Goal: Task Accomplishment & Management: Complete application form

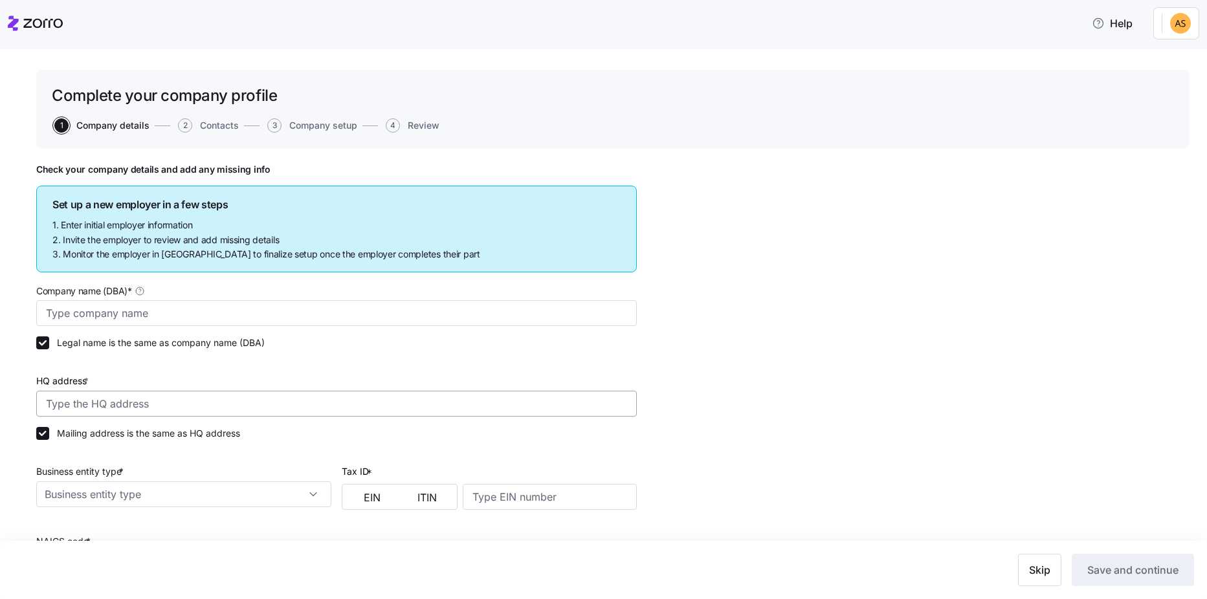
type input "Innvision Hospitality"
type input "[STREET_ADDRESS][PERSON_NAME]"
type input "200651285"
type input "S corporation"
type input "425120 - Wholesale Trade Agents and Brokers"
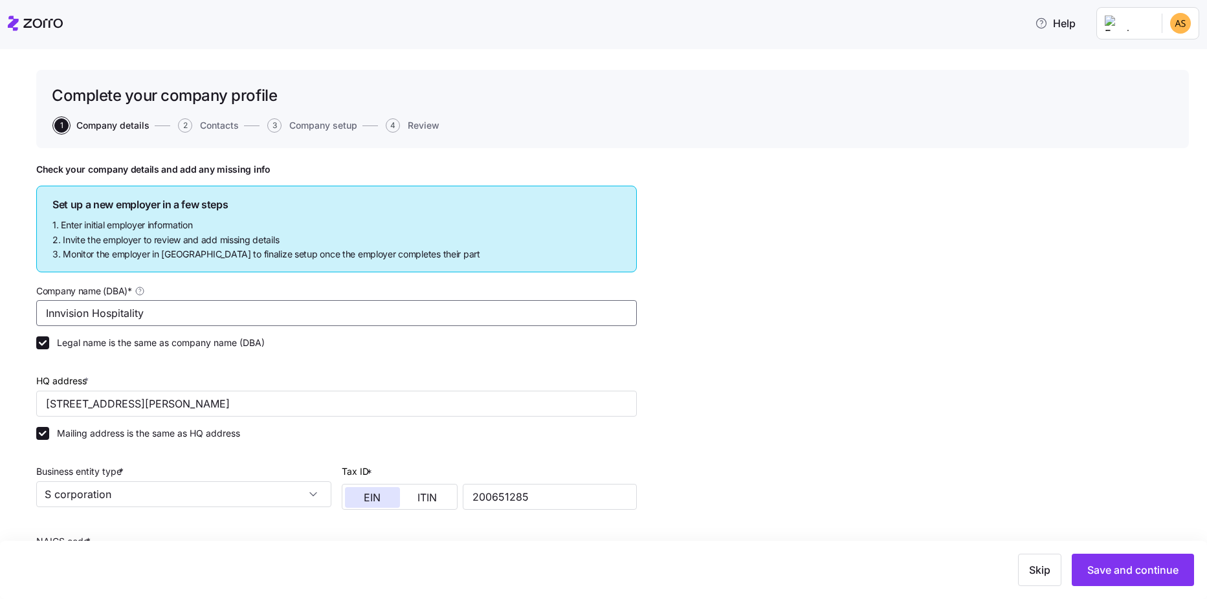
click at [256, 314] on input "Innvision Hospitality" at bounding box center [336, 313] width 601 height 26
type input "Innvision Hospitality, Inc"
click at [929, 377] on div "Check your company details and add any missing info Set up a new employer in a …" at bounding box center [612, 483] width 1153 height 639
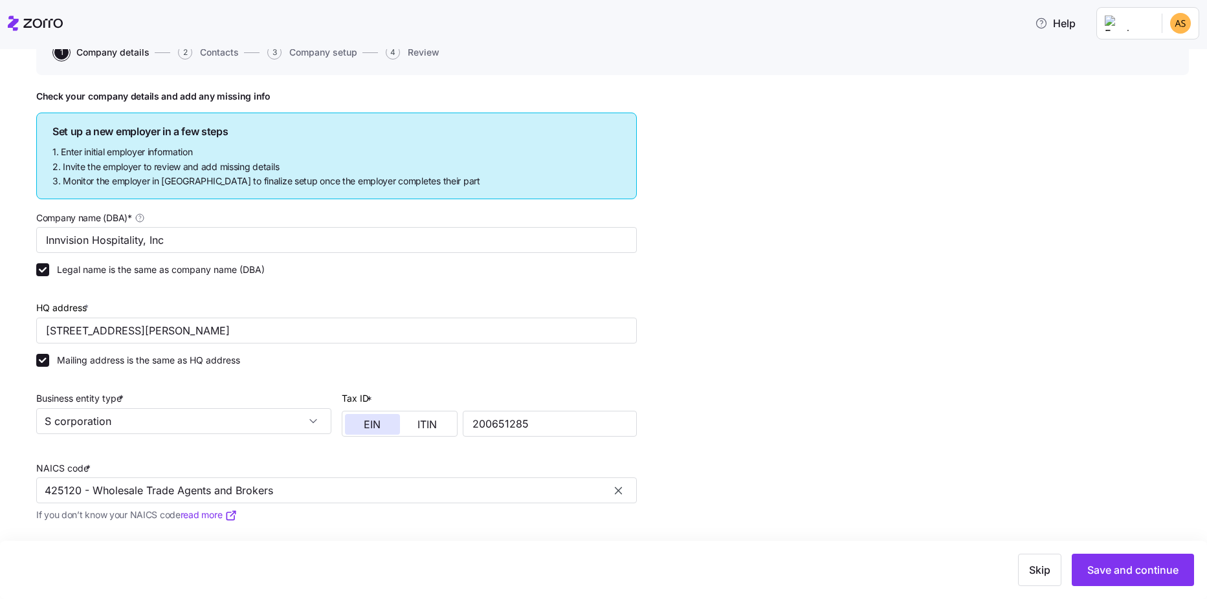
scroll to position [129, 0]
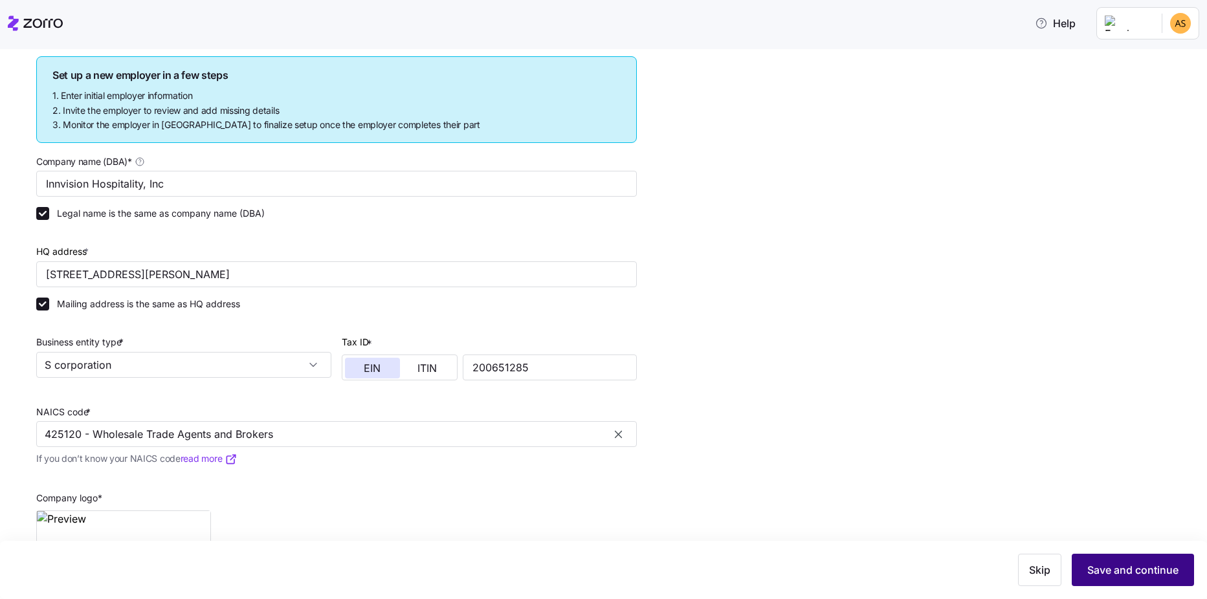
click at [1129, 569] on span "Save and continue" at bounding box center [1132, 570] width 91 height 16
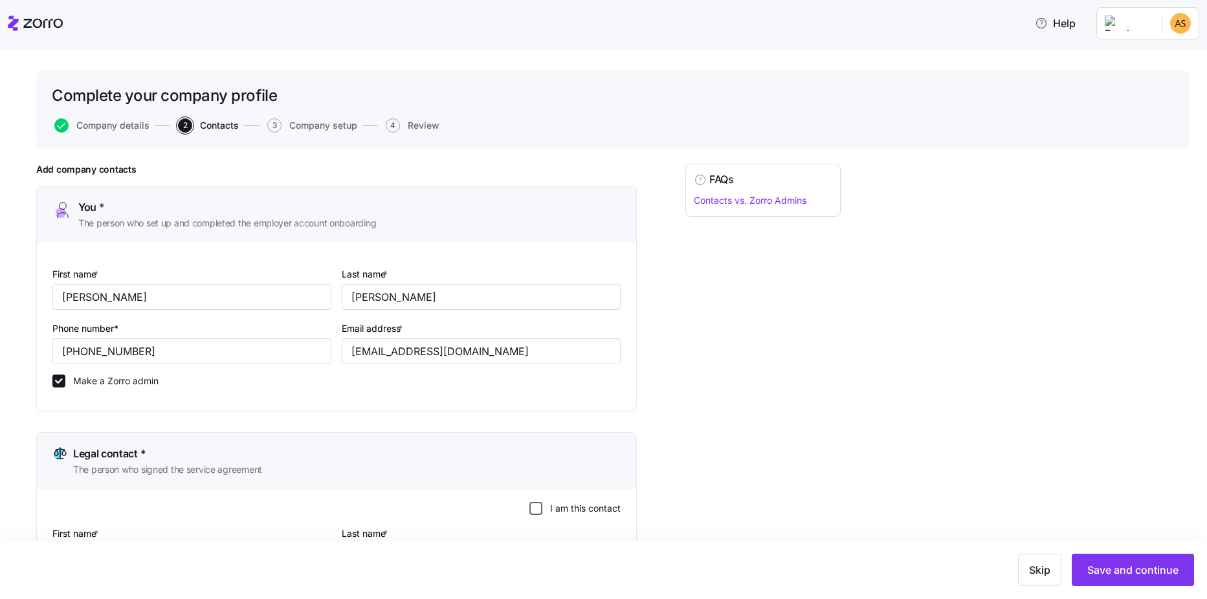
click at [536, 511] on input "I am this contact" at bounding box center [535, 508] width 13 height 13
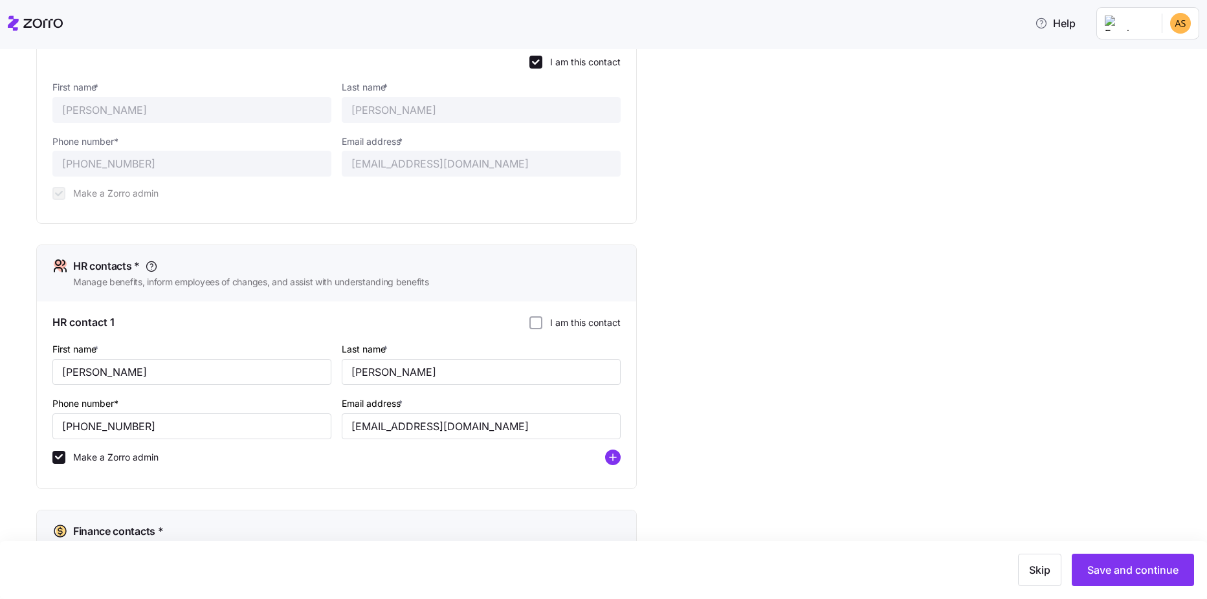
scroll to position [518, 0]
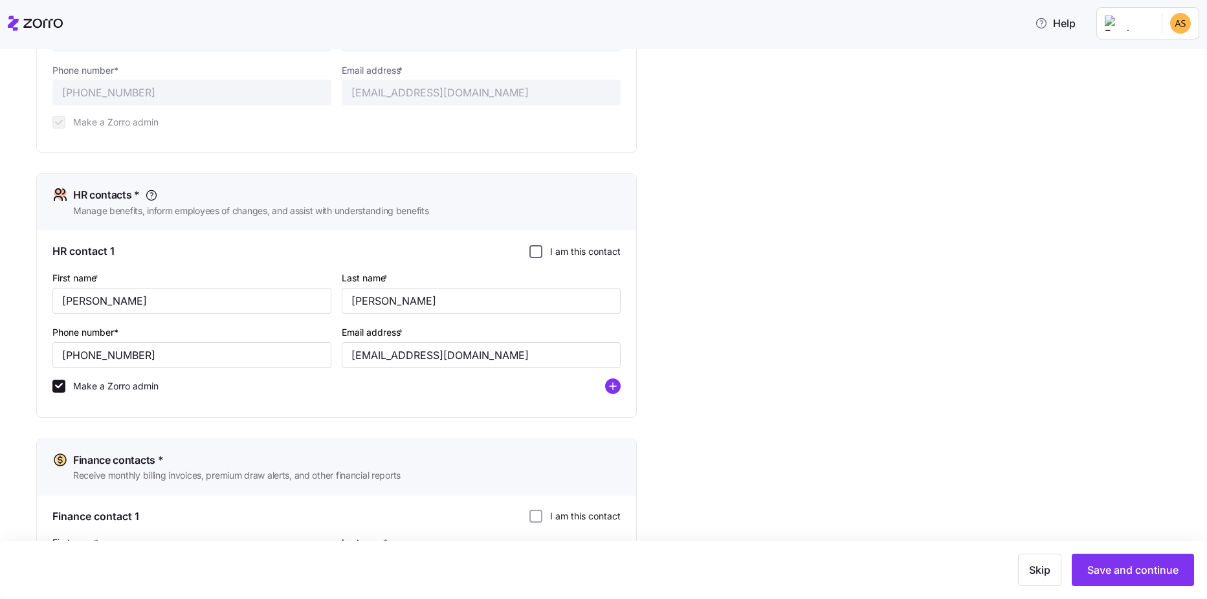
click at [537, 253] on input "I am this contact" at bounding box center [535, 251] width 13 height 13
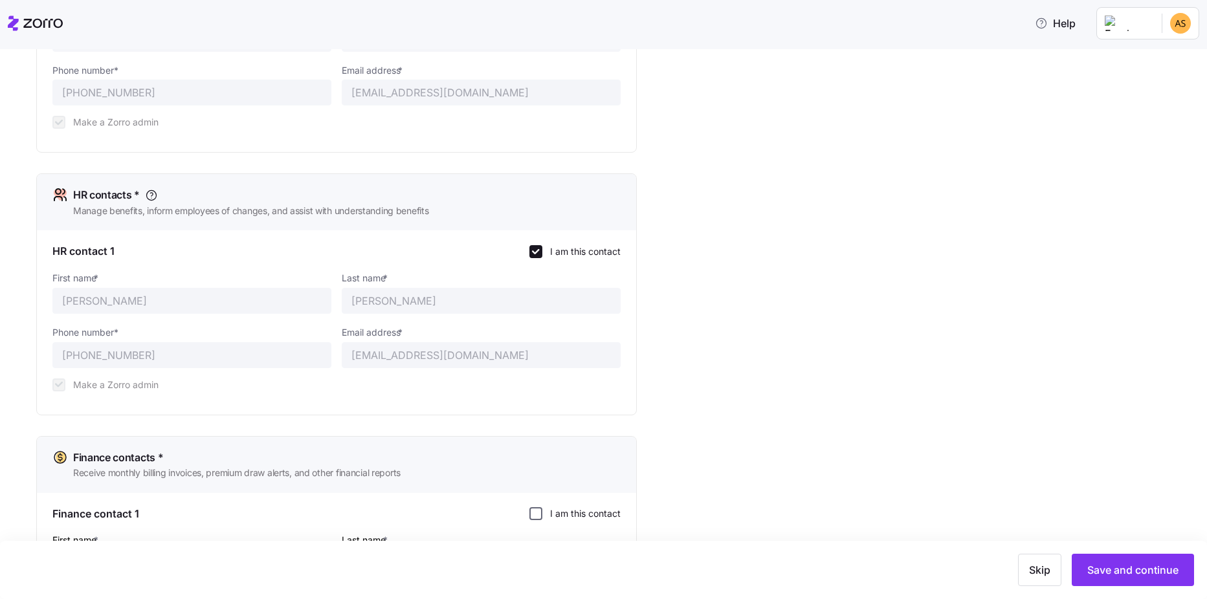
click at [538, 513] on input "I am this contact" at bounding box center [535, 513] width 13 height 13
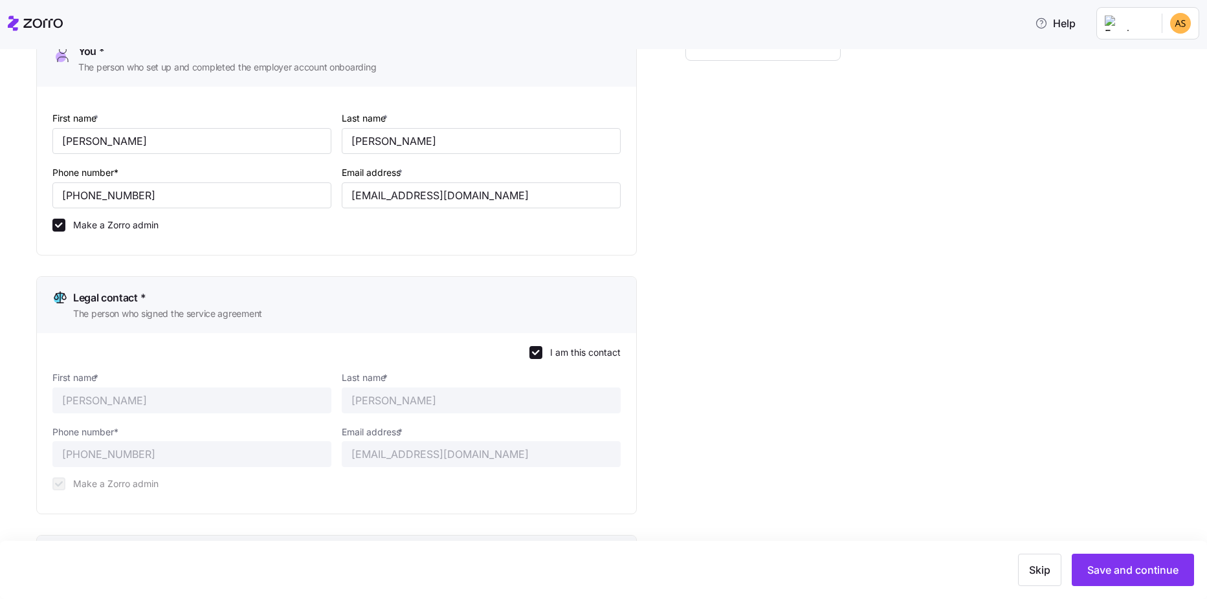
scroll to position [0, 0]
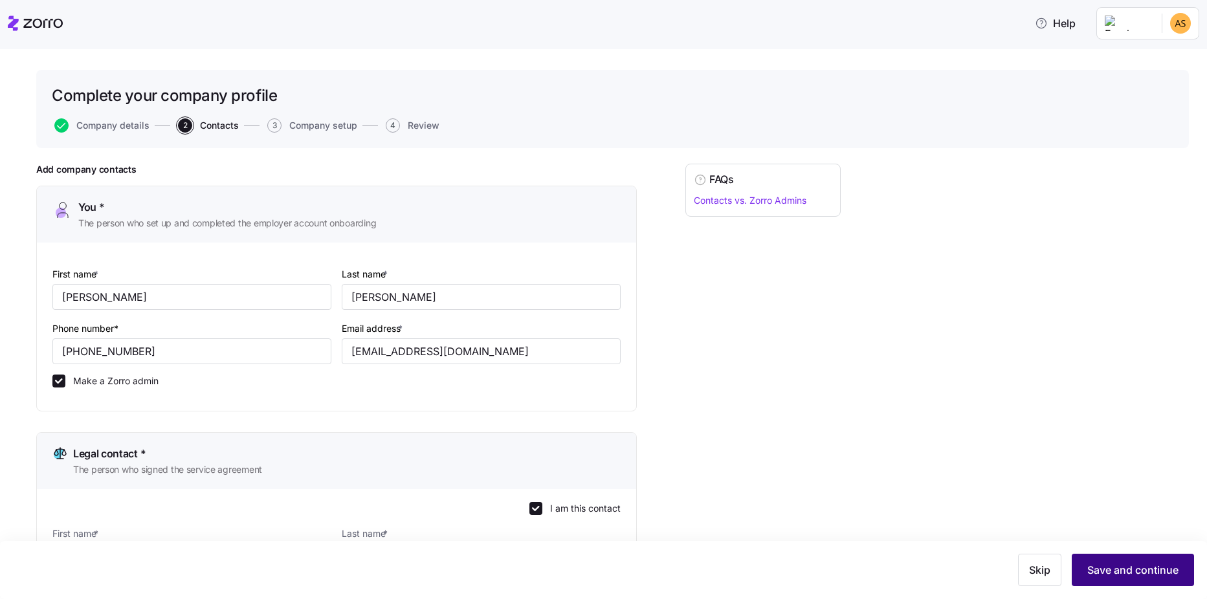
click at [1105, 564] on span "Save and continue" at bounding box center [1132, 570] width 91 height 16
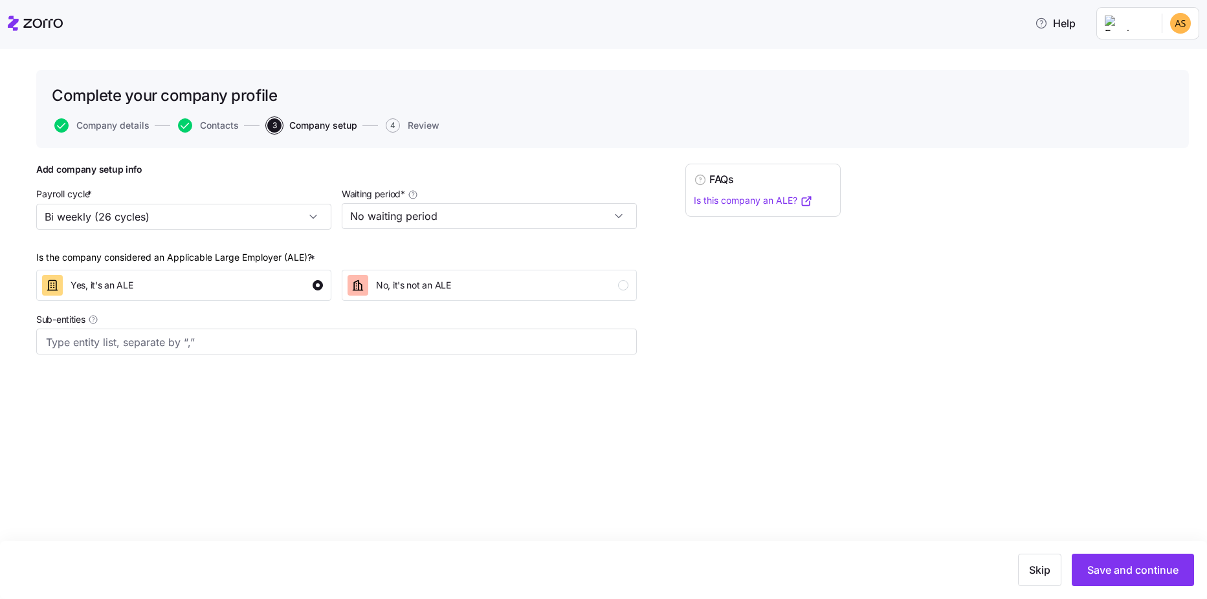
click at [1105, 564] on span "Save and continue" at bounding box center [1132, 570] width 91 height 16
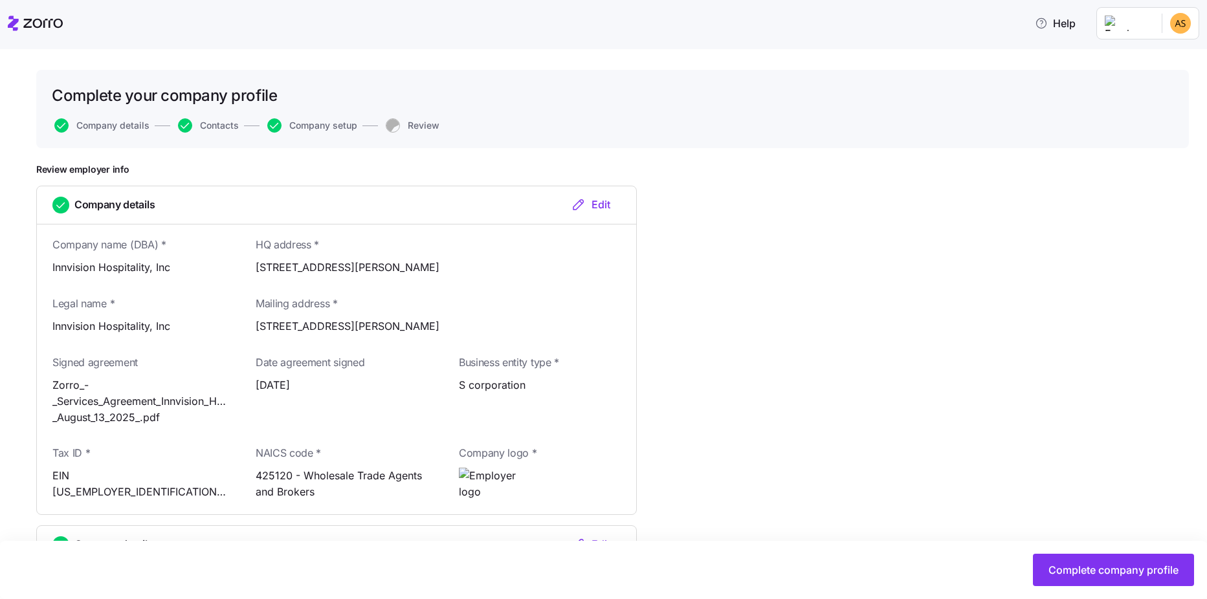
click at [1105, 564] on span "Complete company profile" at bounding box center [1113, 570] width 130 height 16
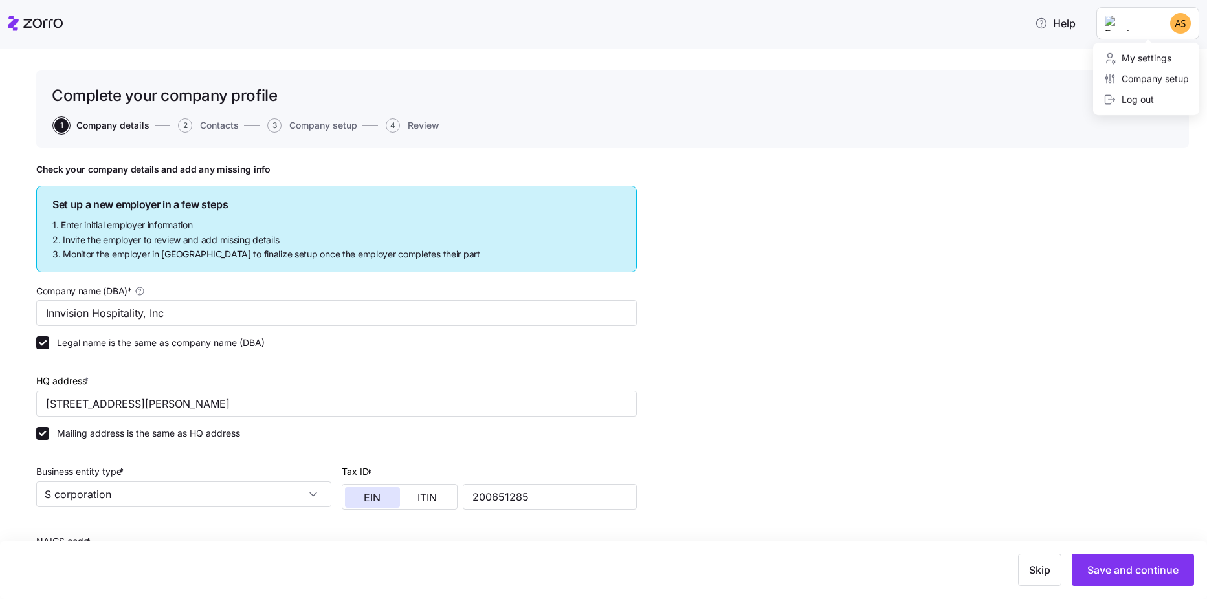
click at [1135, 35] on html "Help Complete your company profile 1 Company details 2 Contacts 3 Company setup…" at bounding box center [603, 295] width 1207 height 591
drag, startPoint x: 1147, startPoint y: 58, endPoint x: 1143, endPoint y: 71, distance: 13.1
click at [1143, 60] on div "Complete your company profile 1 Company details 2 Contacts 3 Company setup 4 Re…" at bounding box center [603, 324] width 1207 height 550
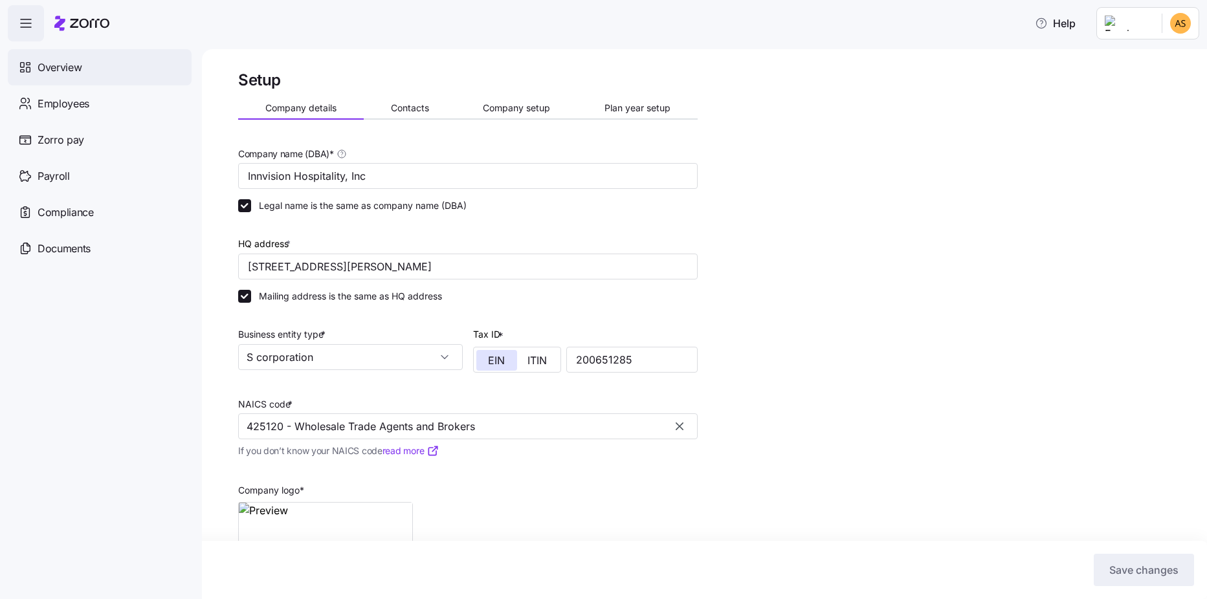
click at [77, 78] on div "Overview" at bounding box center [100, 67] width 184 height 36
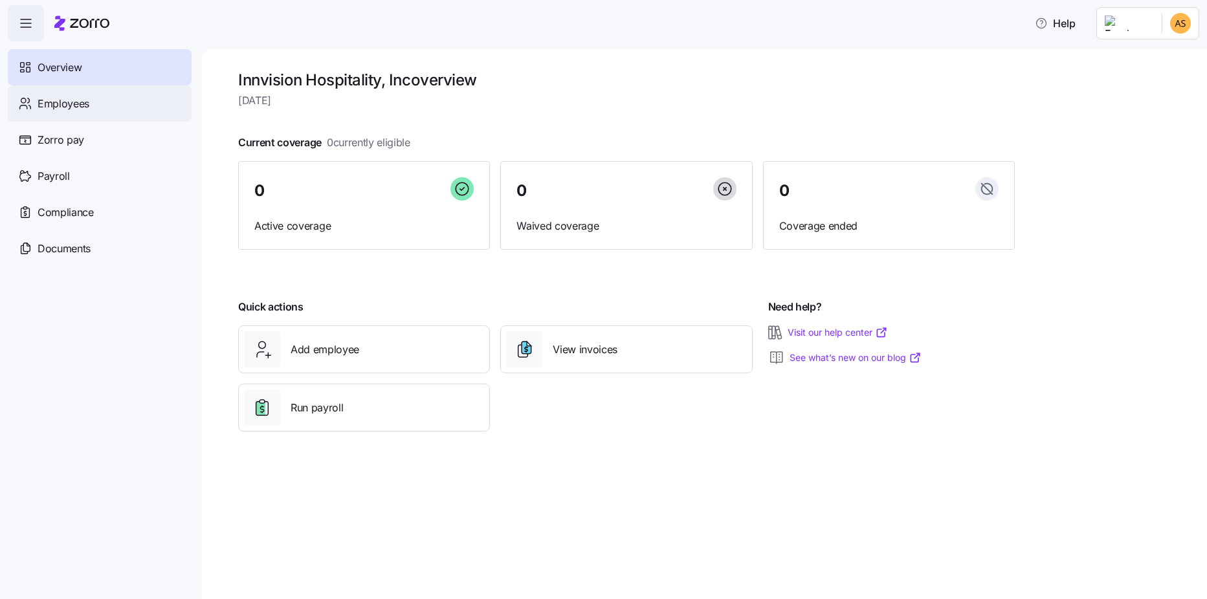
click at [88, 96] on span "Employees" at bounding box center [64, 104] width 52 height 16
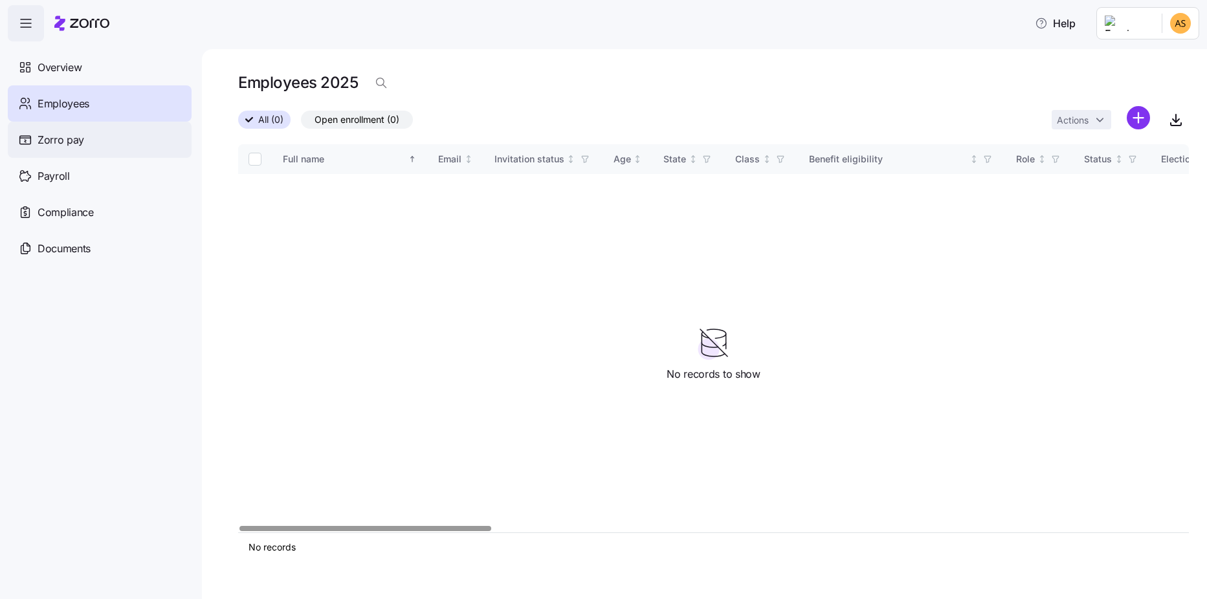
click at [100, 147] on div "Zorro pay" at bounding box center [100, 140] width 184 height 36
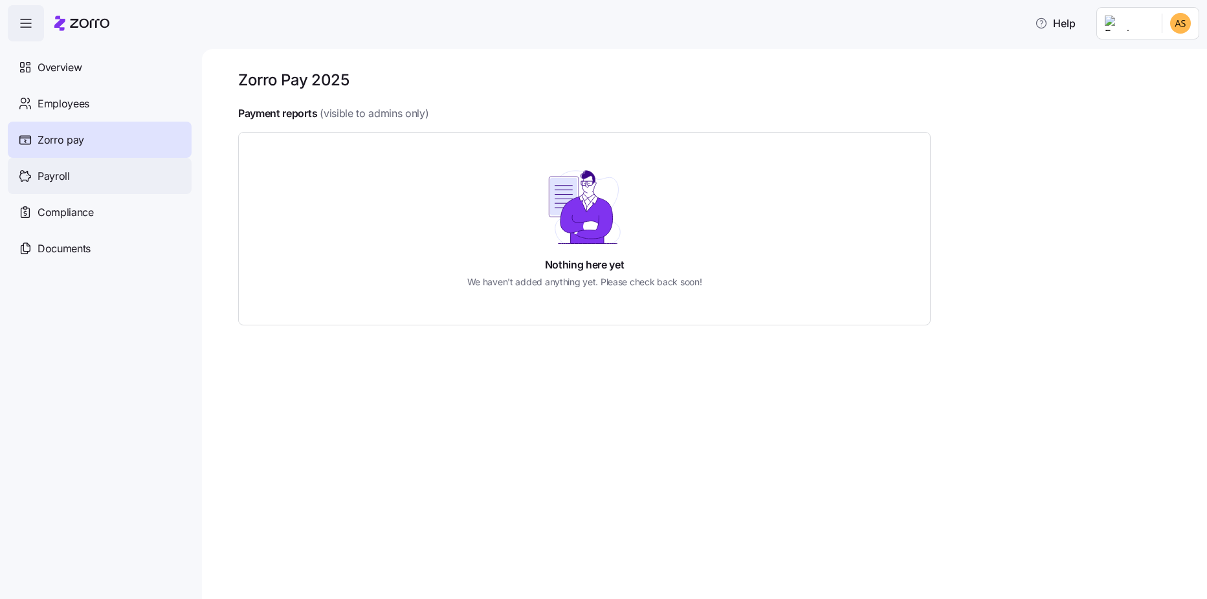
click at [67, 181] on span "Payroll" at bounding box center [54, 176] width 32 height 16
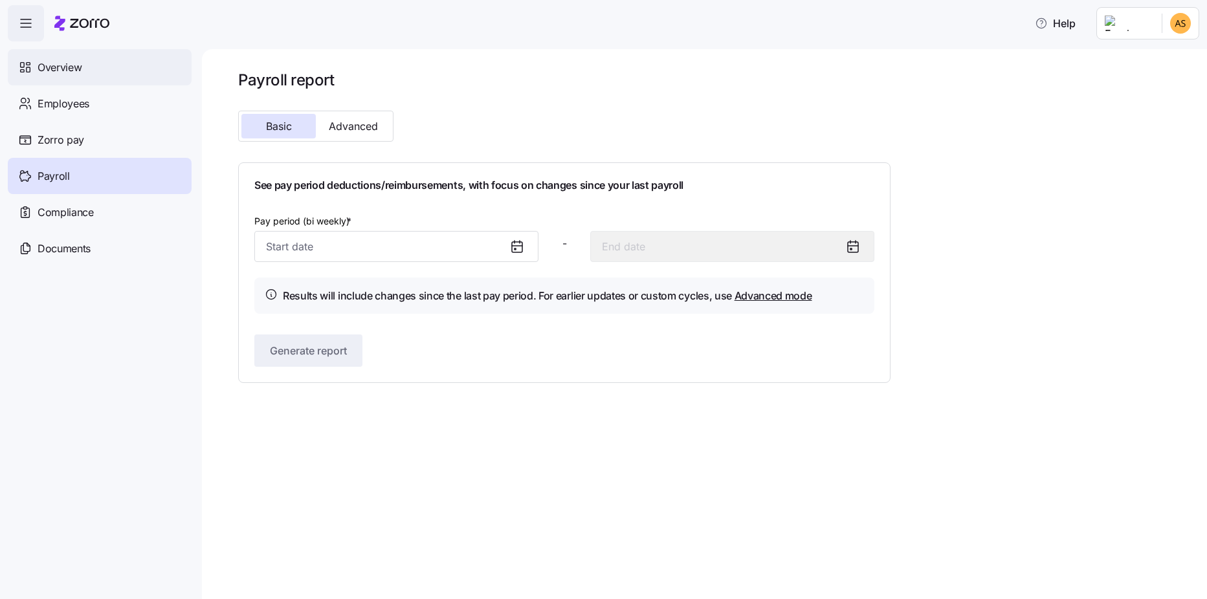
click at [65, 69] on span "Overview" at bounding box center [60, 68] width 44 height 16
